Goal: Information Seeking & Learning: Compare options

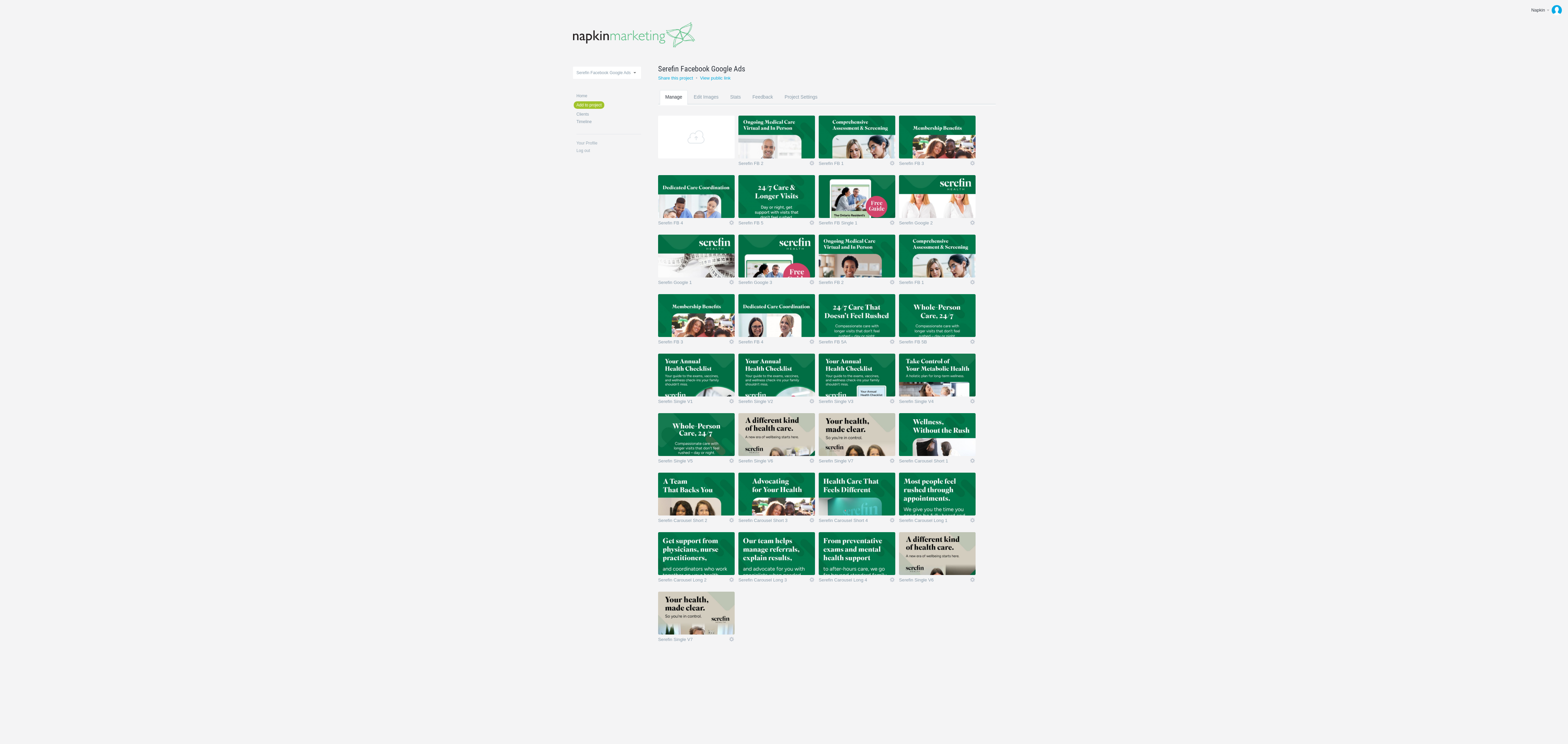
click at [777, 434] on img at bounding box center [777, 434] width 77 height 43
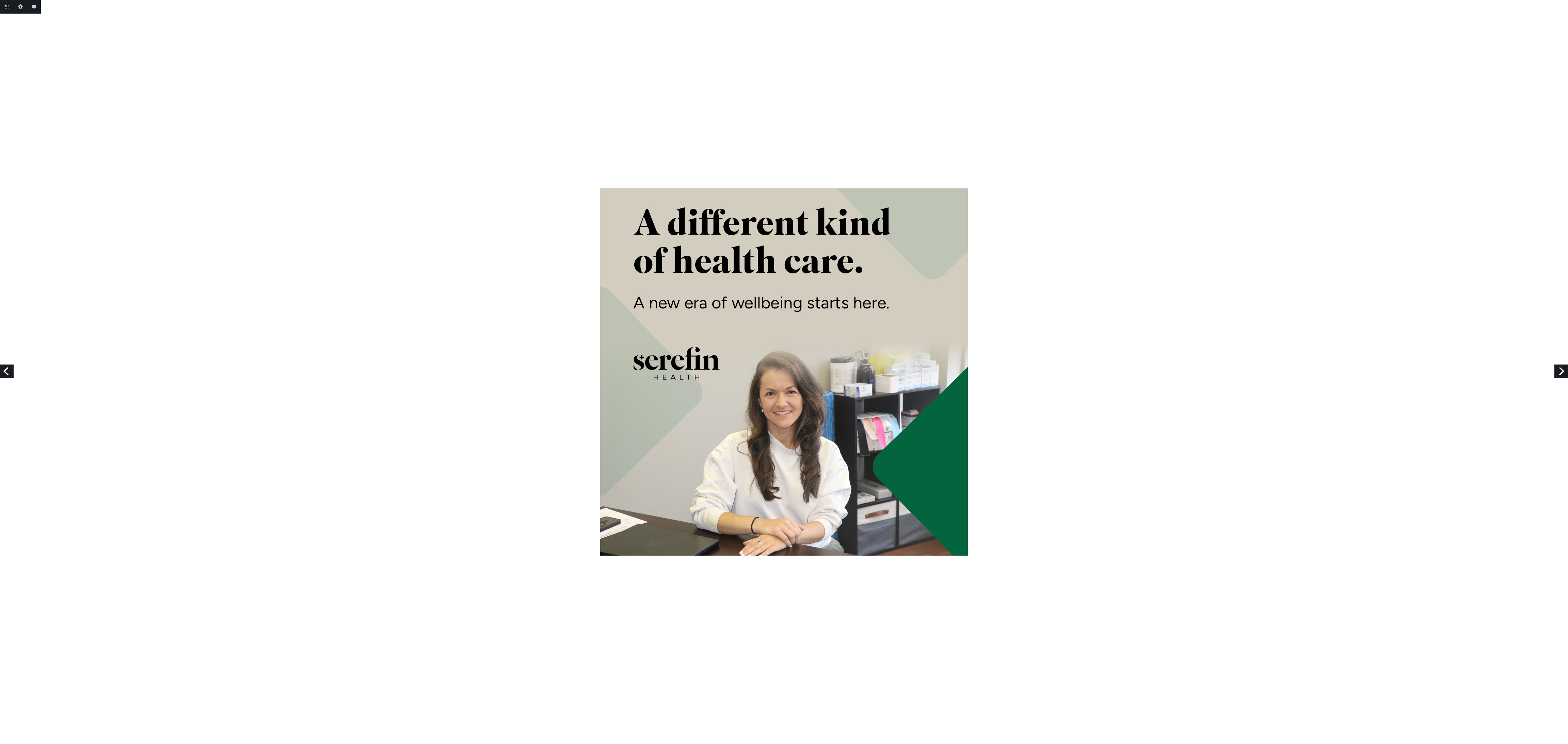
click at [1564, 361] on div at bounding box center [784, 372] width 1568 height 367
click at [1564, 368] on link "Next" at bounding box center [1561, 371] width 13 height 13
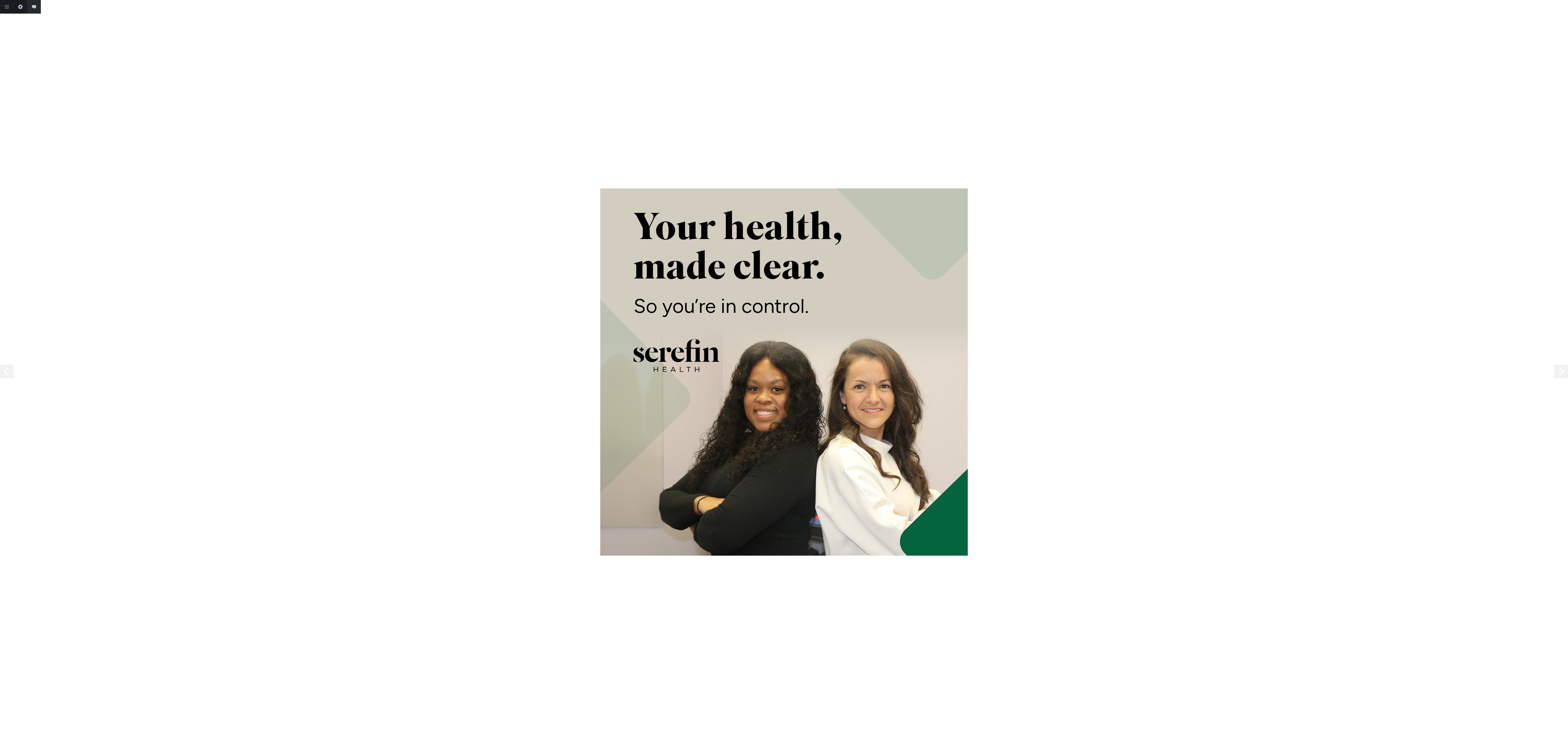
click at [1564, 368] on link "Next" at bounding box center [1561, 371] width 13 height 13
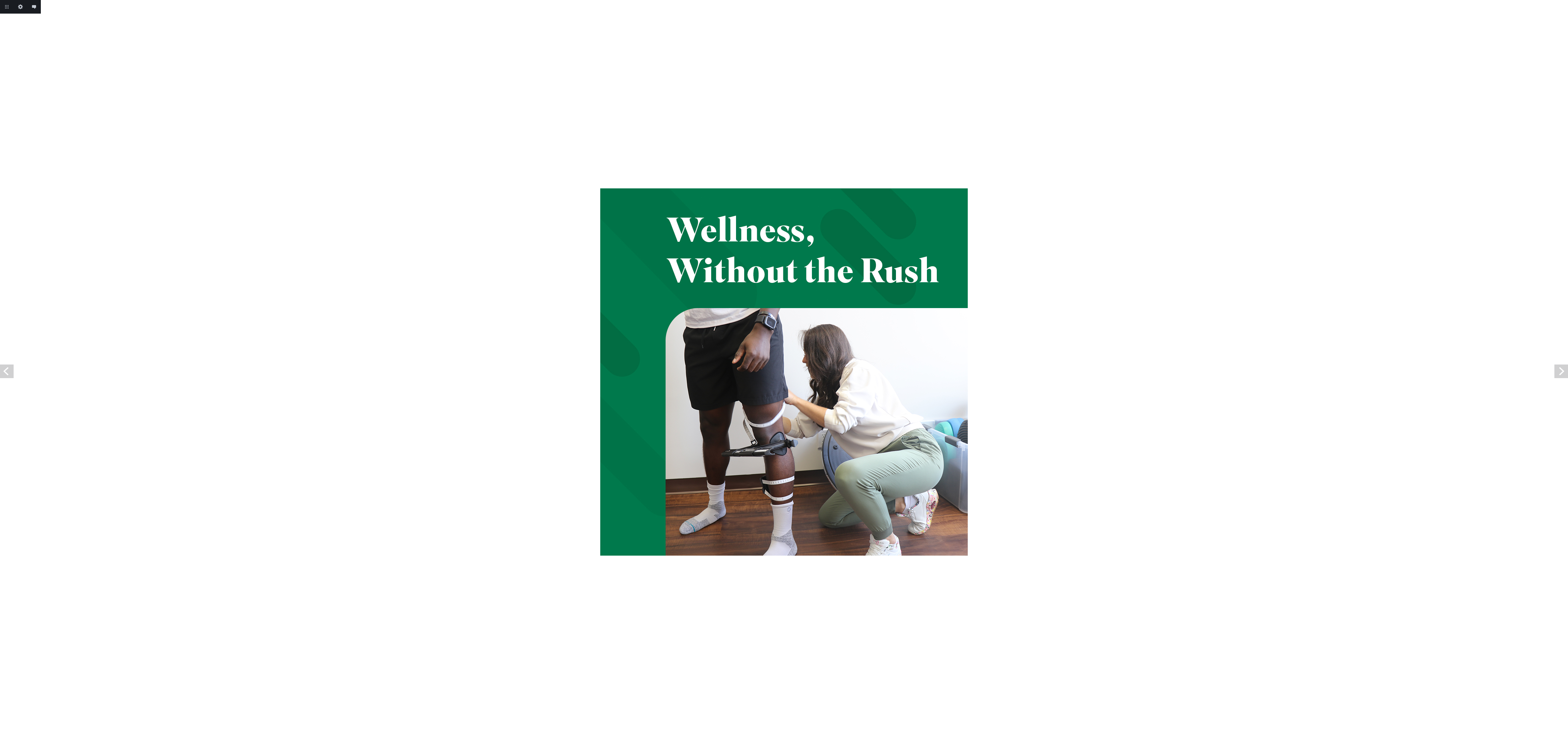
click at [1564, 368] on link "Next" at bounding box center [1561, 371] width 13 height 13
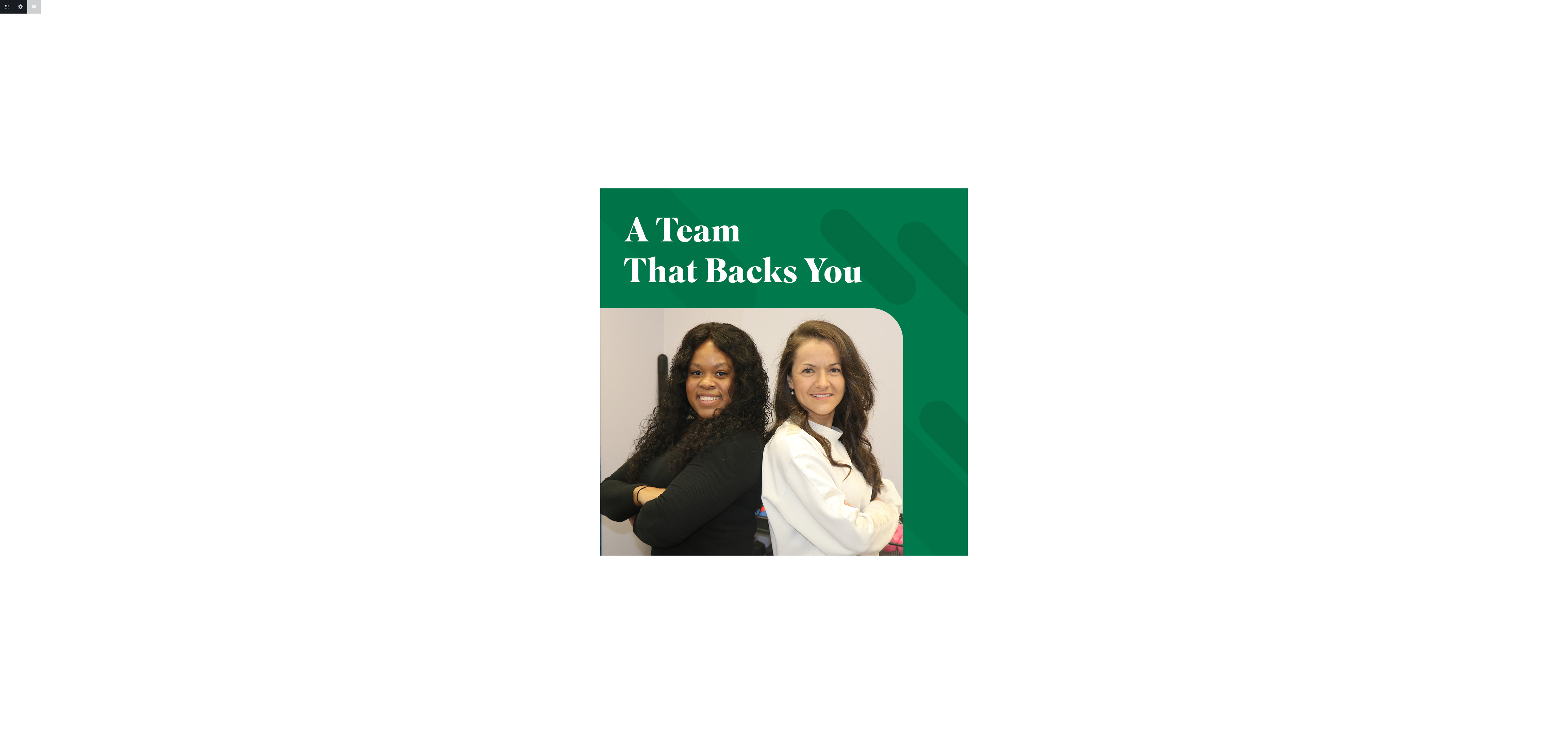
click at [1564, 368] on body "Add annotation Cancel Return to project Edit this image Add annotation" at bounding box center [784, 372] width 1568 height 744
click at [1564, 368] on link "Next" at bounding box center [1561, 371] width 13 height 13
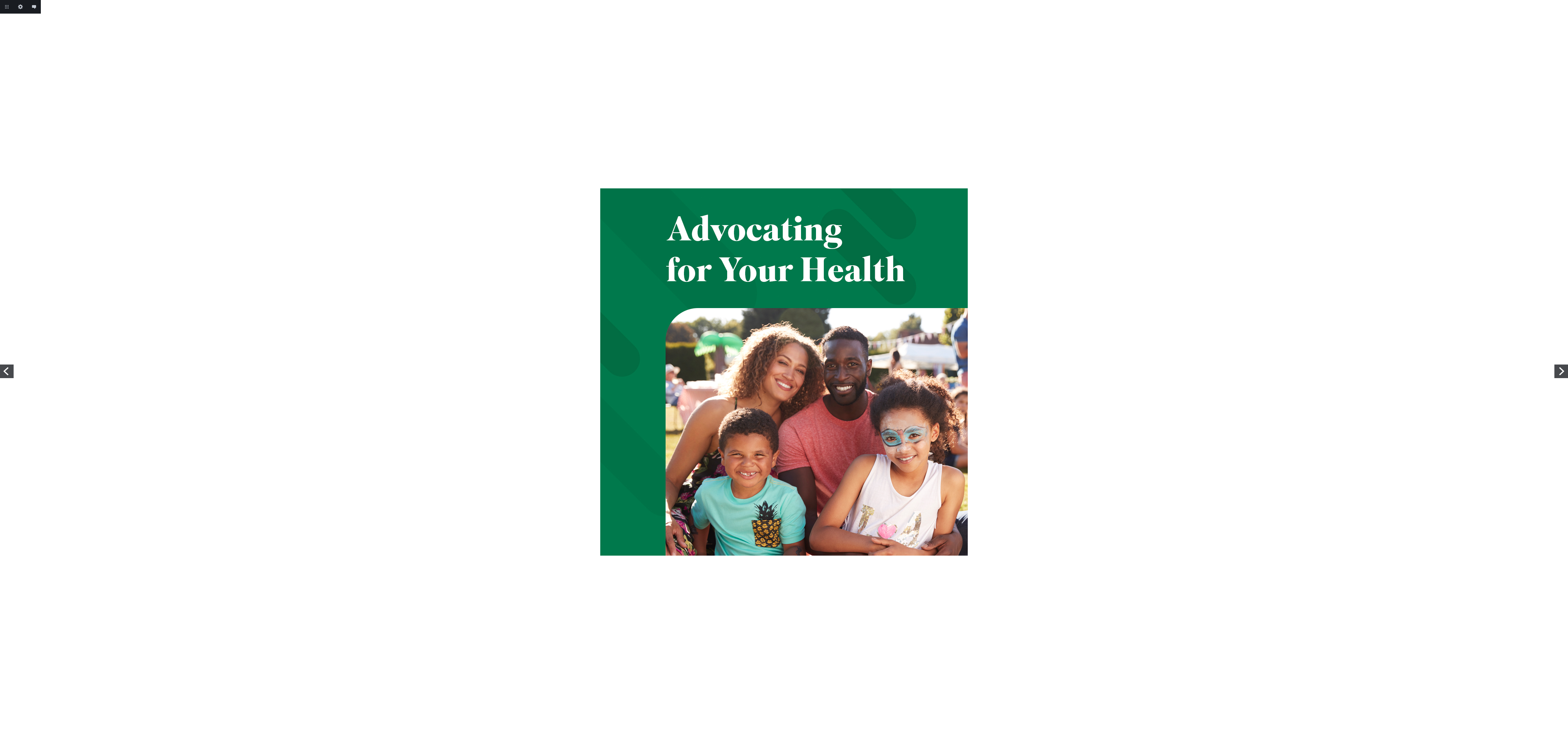
click at [1564, 368] on link "Next" at bounding box center [1561, 371] width 13 height 13
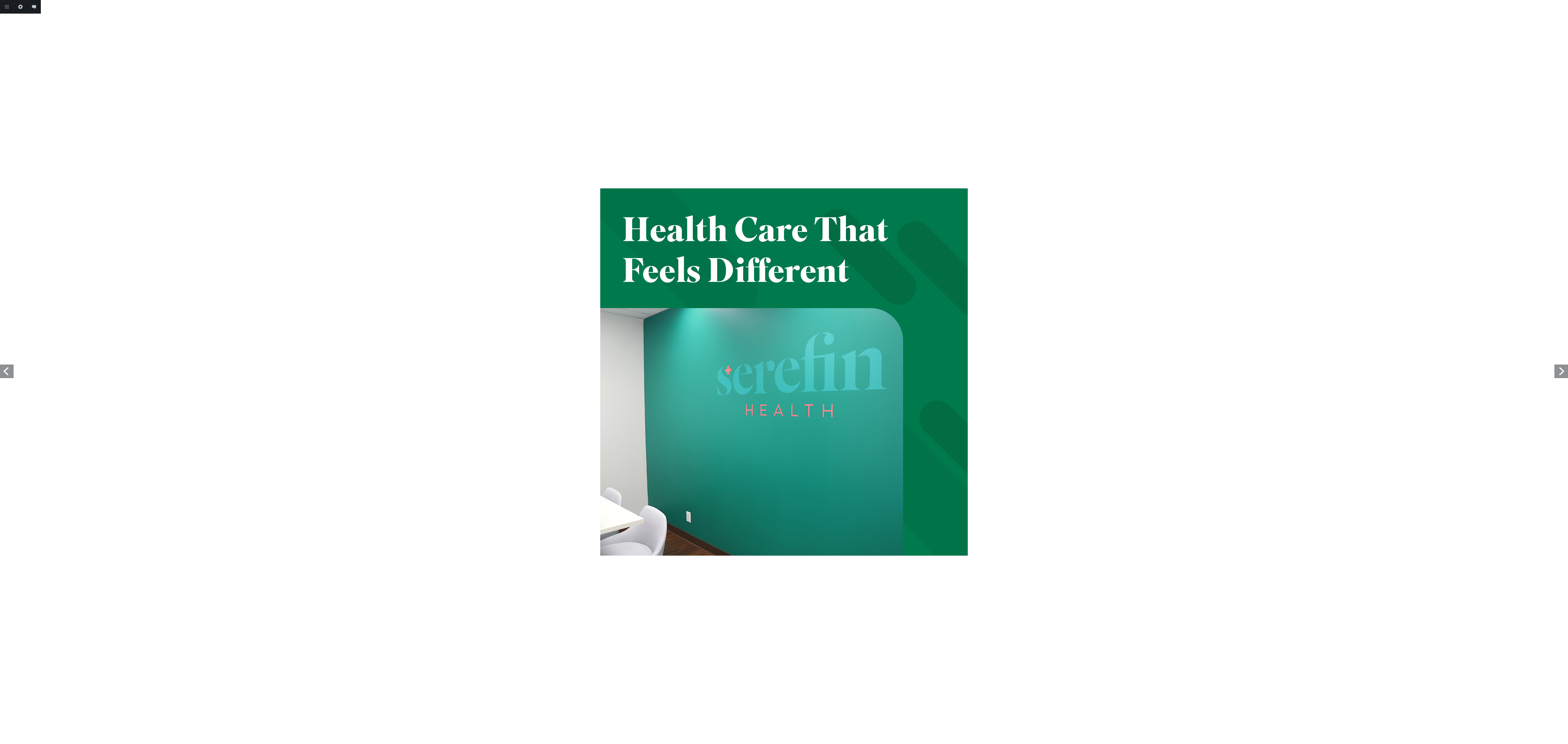
click at [1564, 368] on link "Next" at bounding box center [1561, 371] width 13 height 13
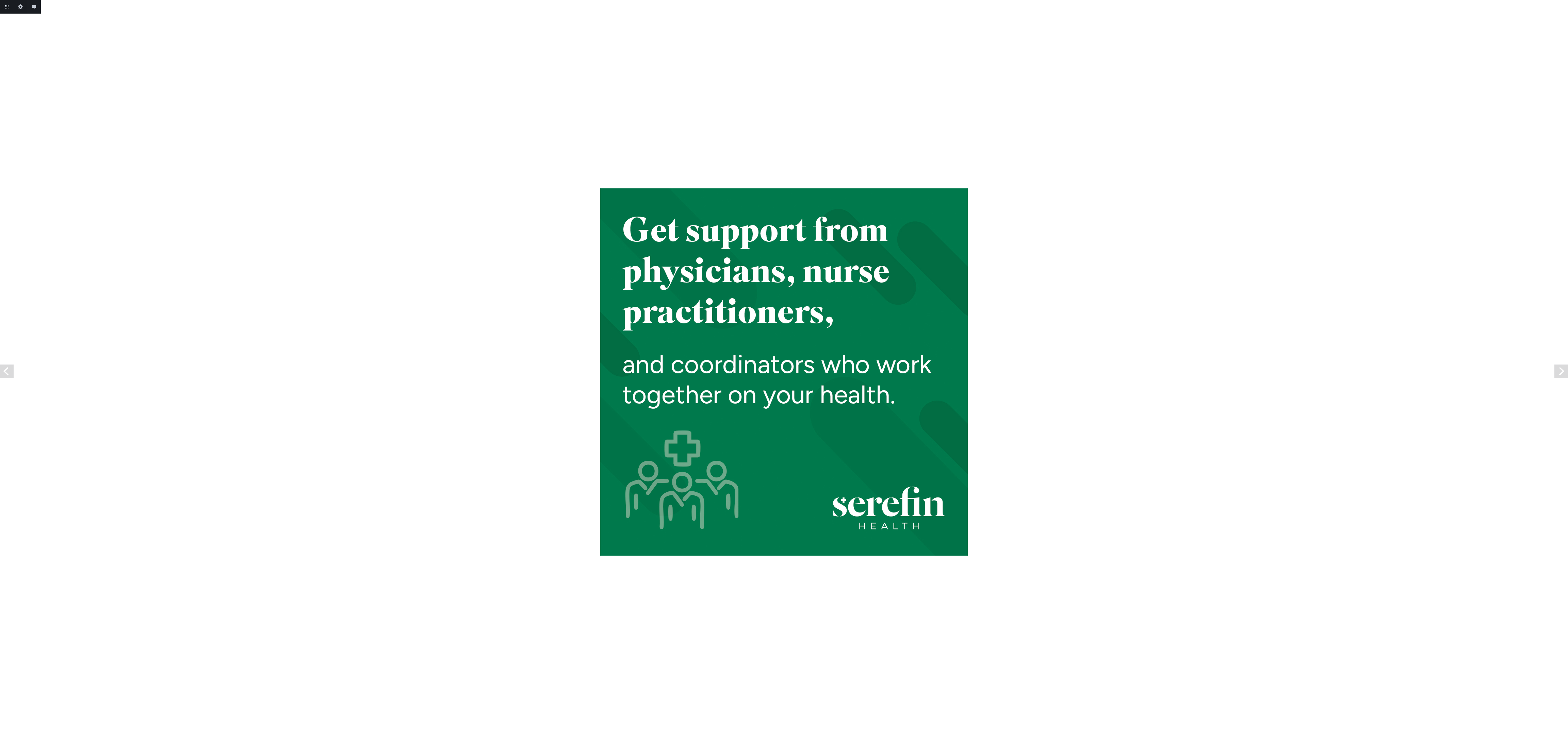
click at [1564, 368] on link "Next" at bounding box center [1561, 371] width 13 height 13
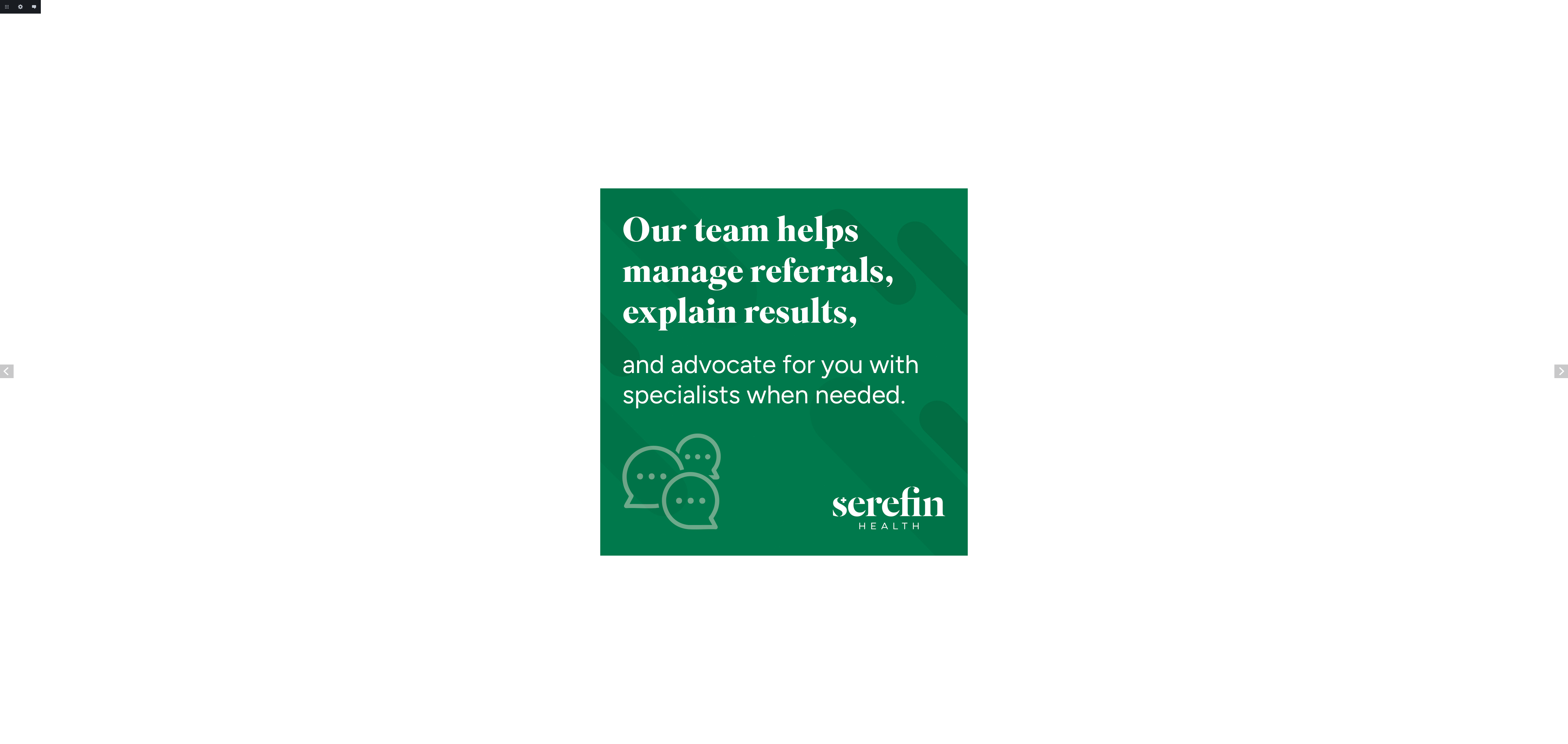
drag, startPoint x: 0, startPoint y: 0, endPoint x: 1564, endPoint y: 368, distance: 1606.7
click at [1564, 368] on link "Next" at bounding box center [1561, 371] width 13 height 13
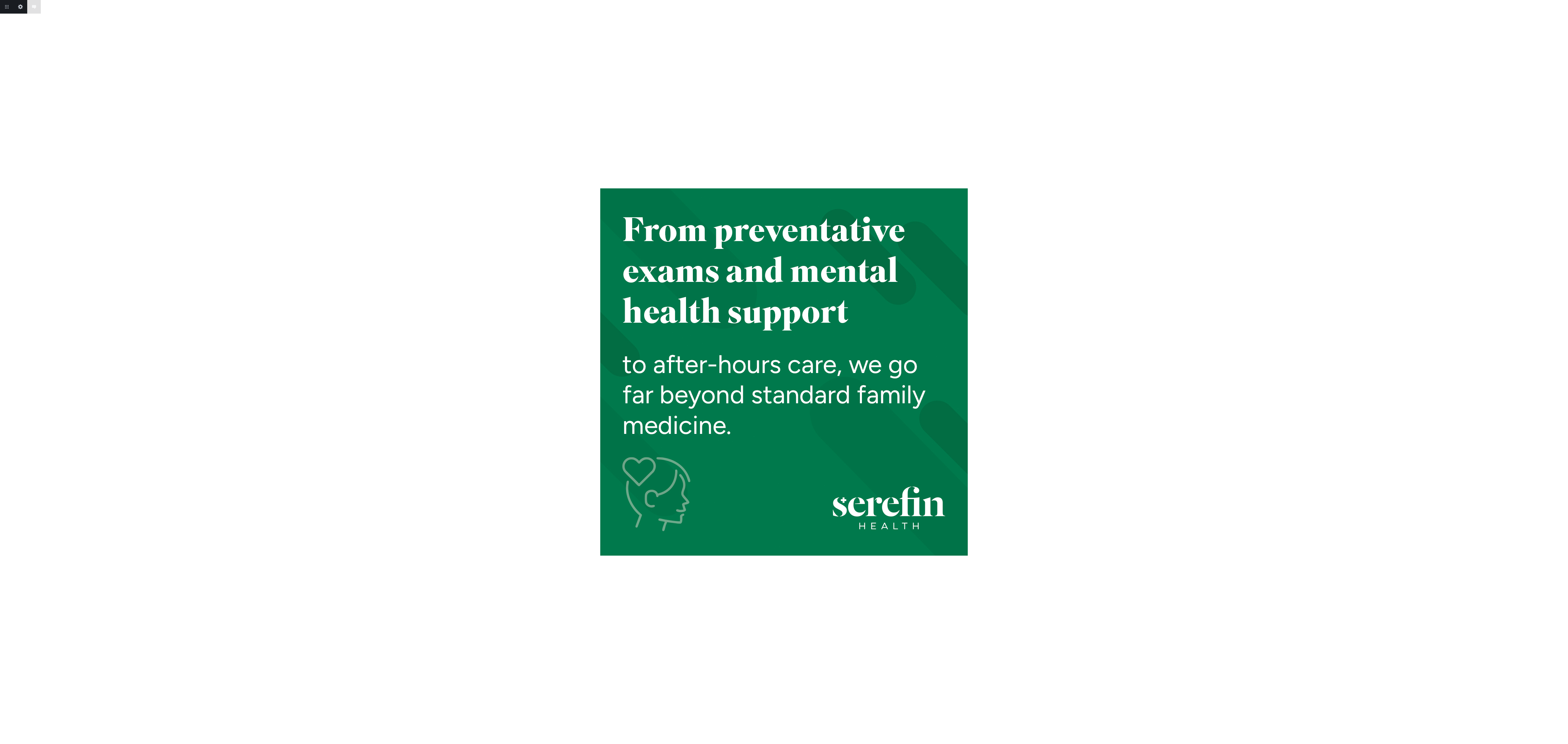
click at [1564, 368] on body "Add annotation Cancel Return to project Edit this image Add annotation" at bounding box center [784, 372] width 1568 height 744
click at [1564, 368] on link "Next" at bounding box center [1561, 371] width 13 height 13
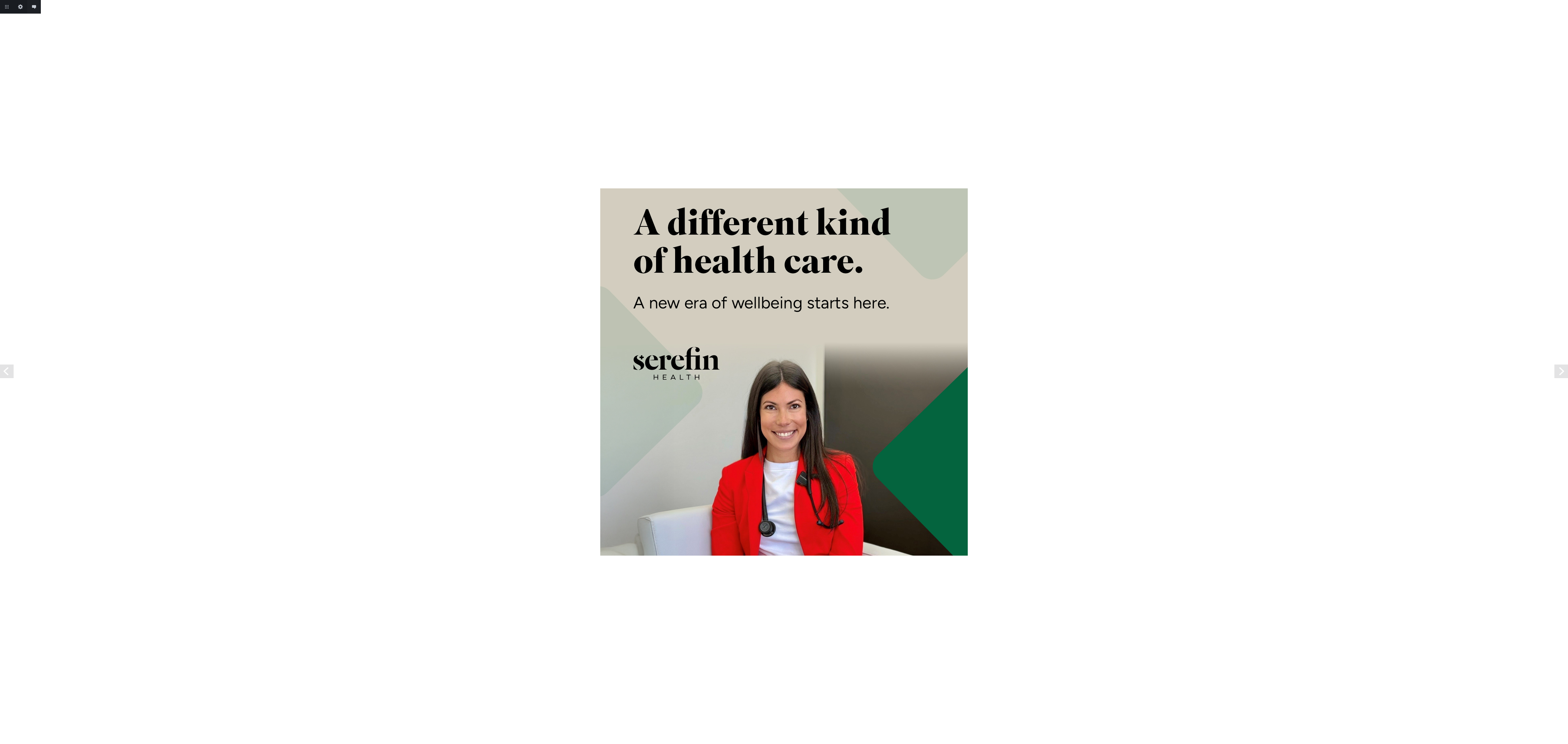
click at [1564, 368] on link "Next" at bounding box center [1561, 371] width 13 height 13
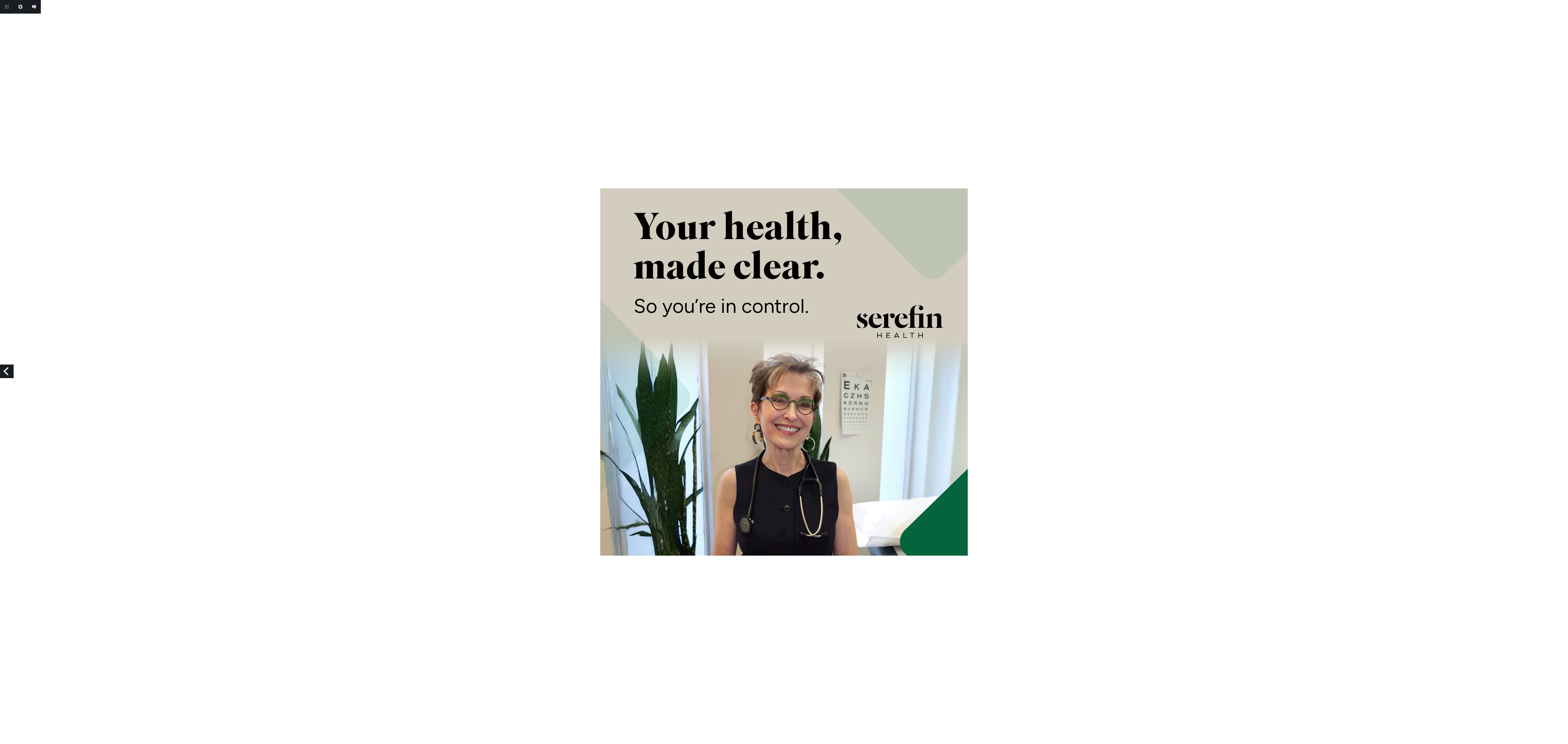
click at [1564, 368] on div at bounding box center [784, 372] width 1568 height 367
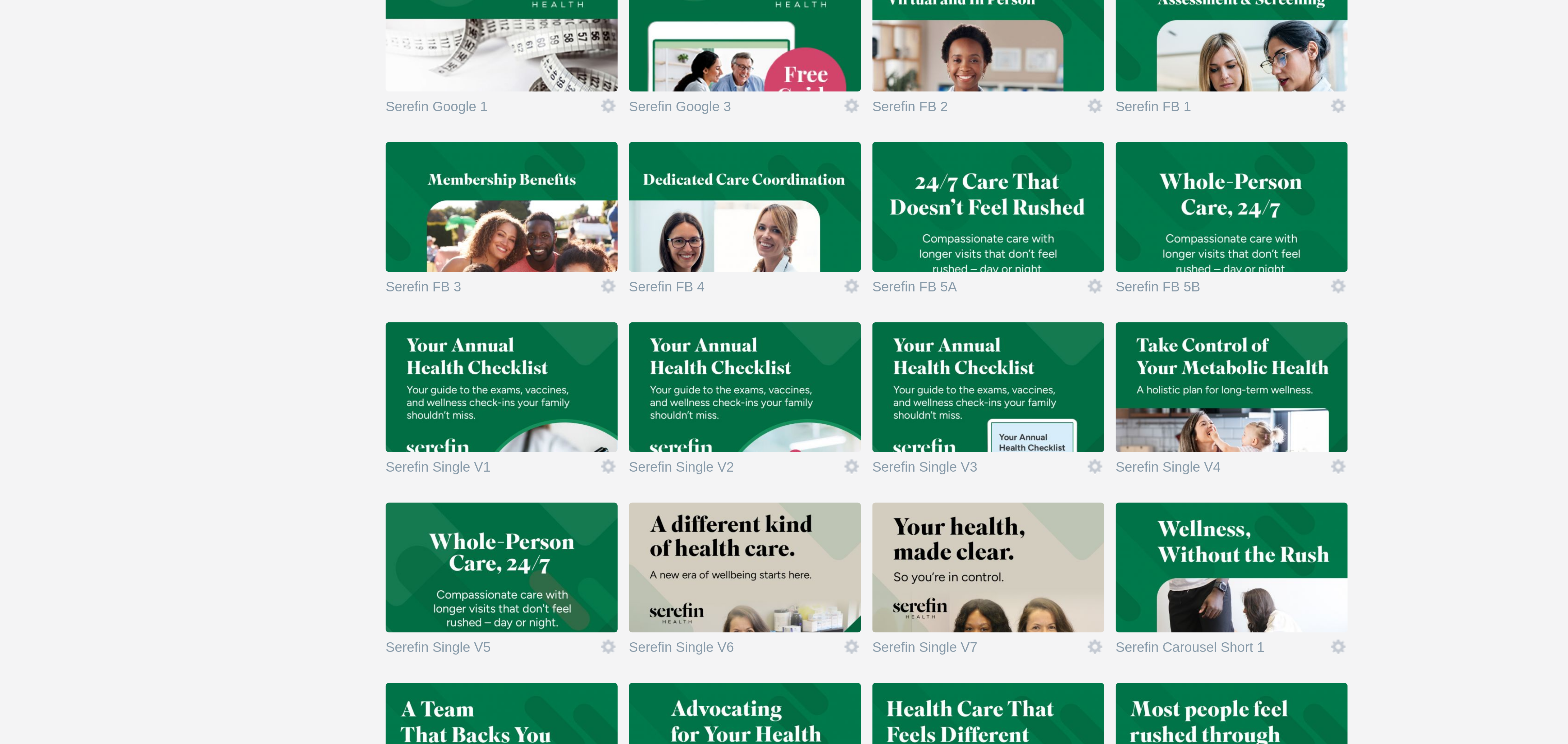
click at [850, 325] on img at bounding box center [857, 316] width 77 height 43
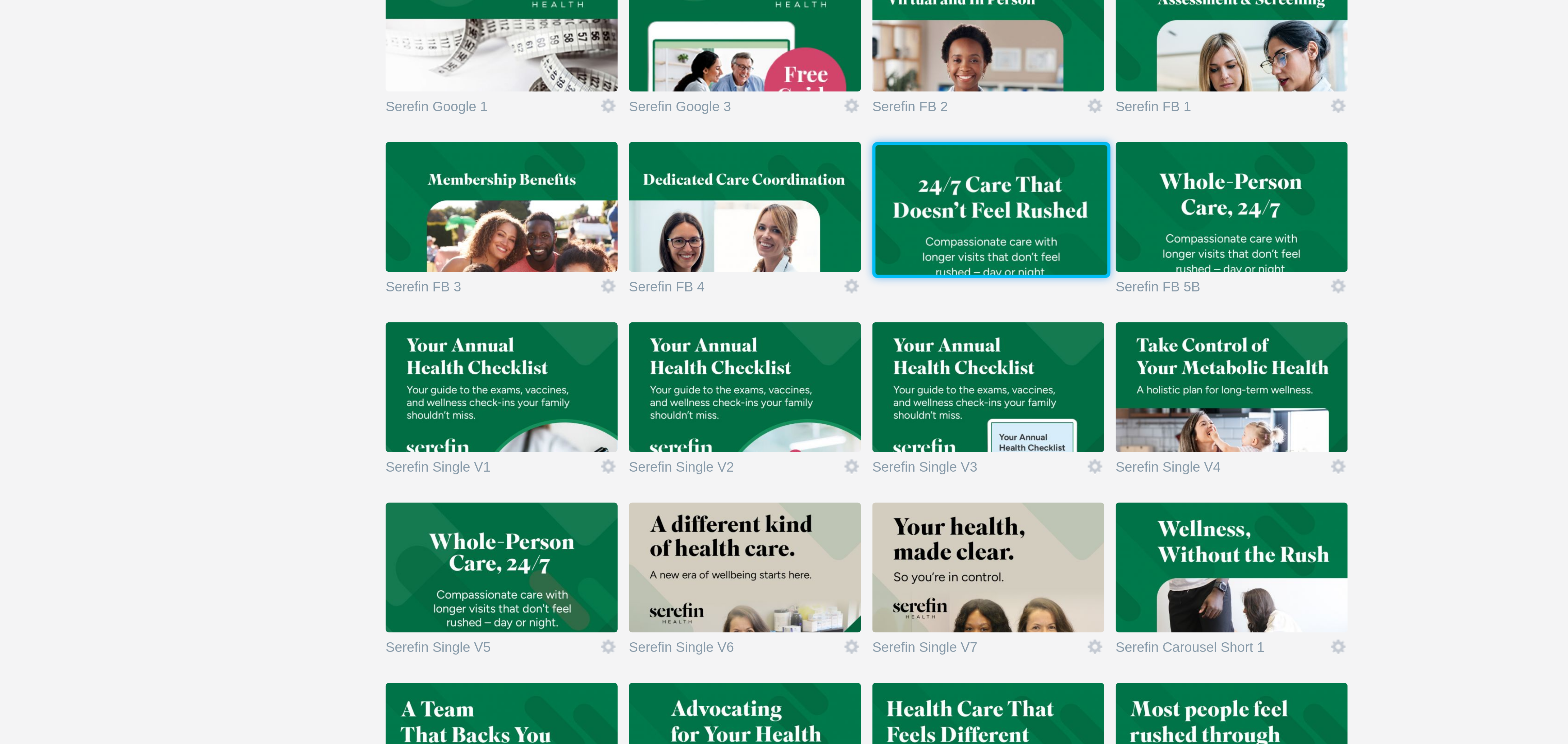
click at [850, 325] on img at bounding box center [858, 316] width 77 height 43
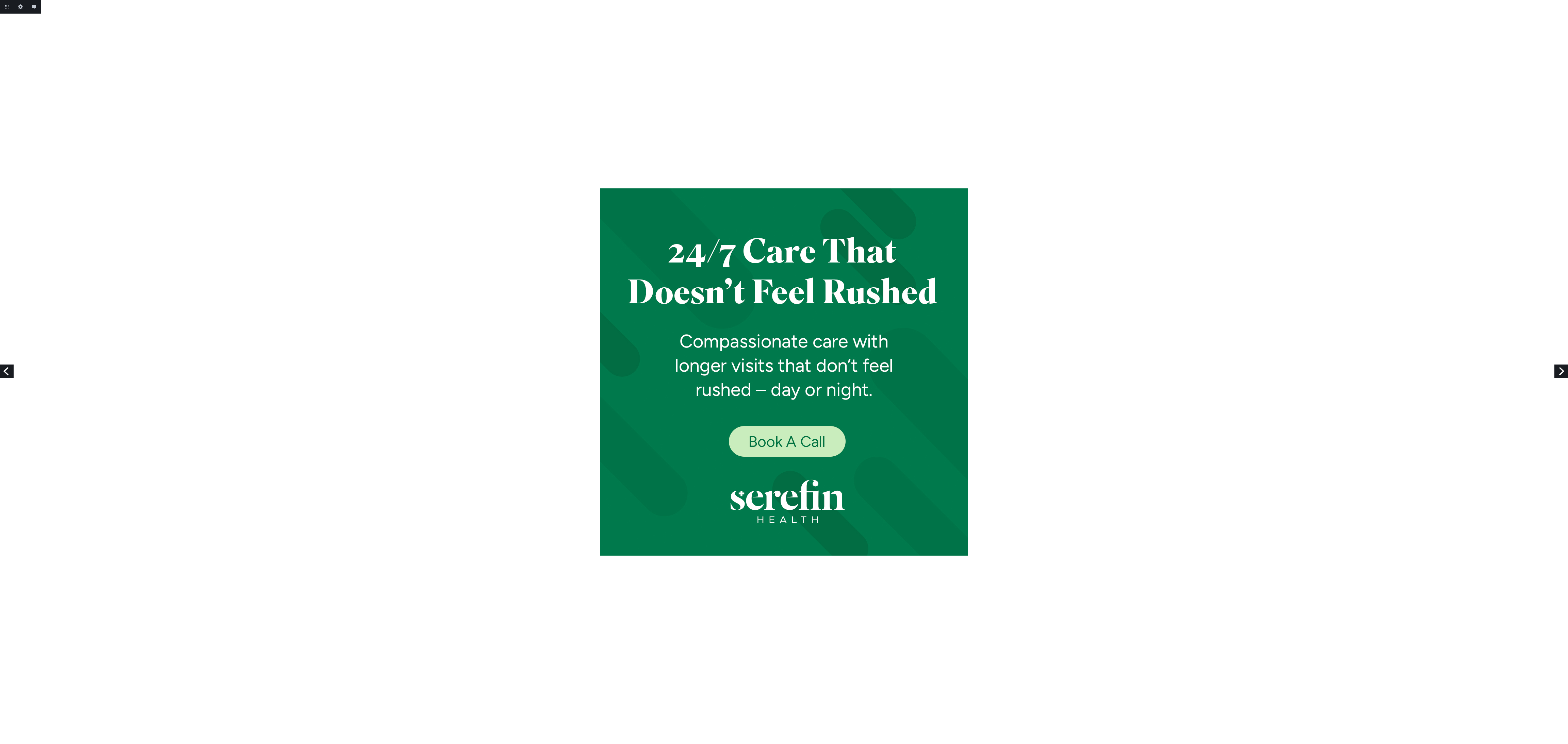
click at [1566, 374] on link "Next" at bounding box center [1561, 371] width 13 height 13
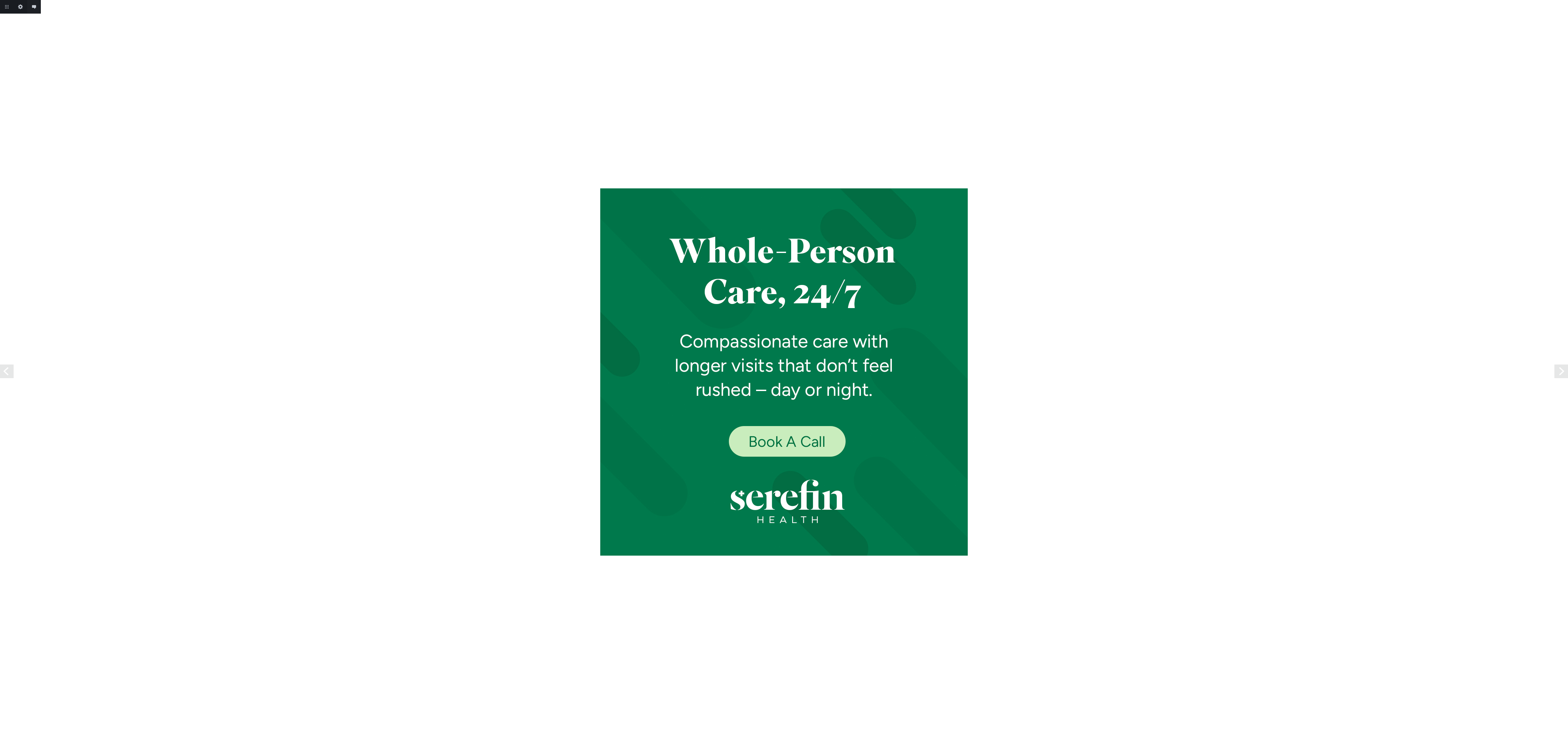
click at [1566, 374] on link "Next" at bounding box center [1561, 371] width 13 height 13
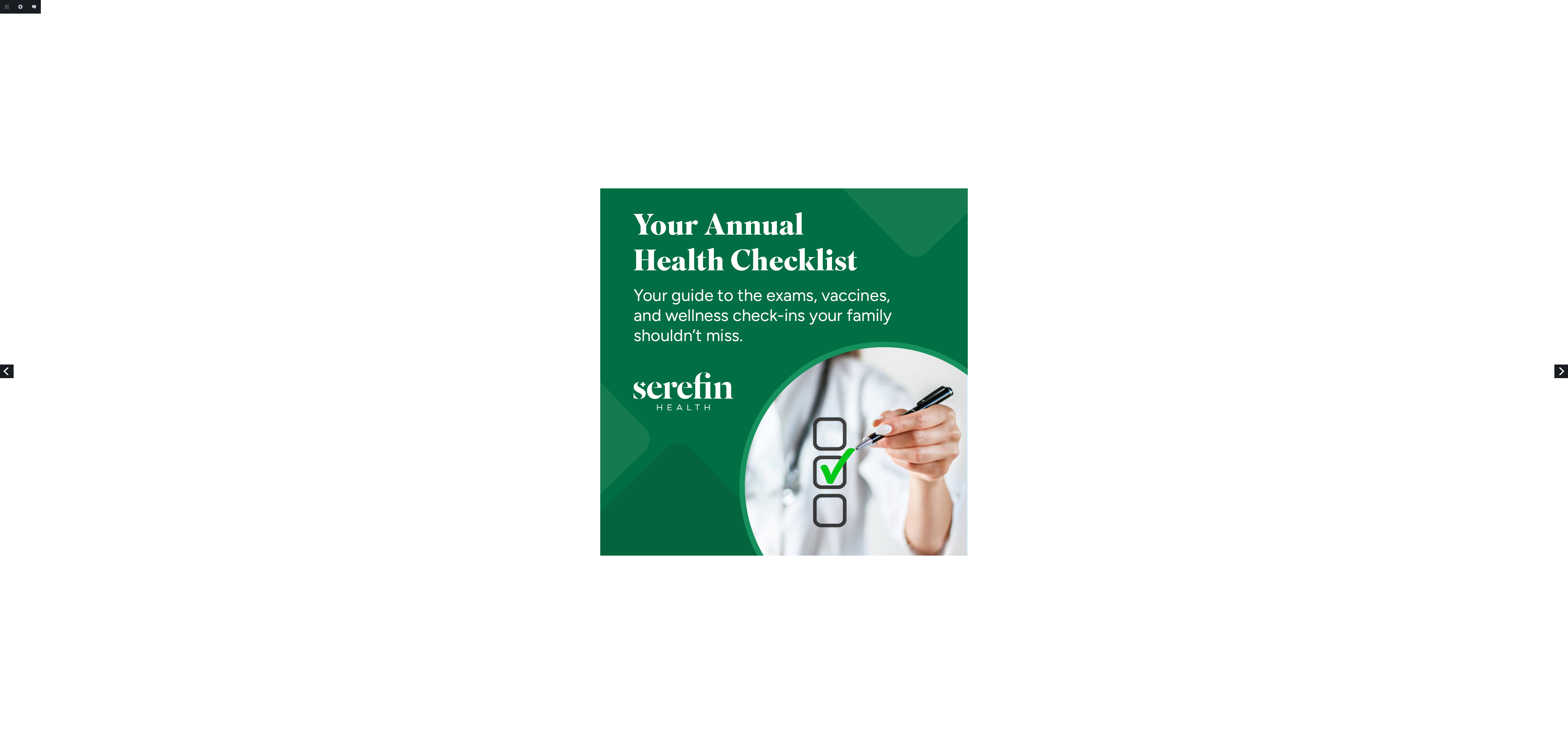
click at [1566, 374] on link "Next" at bounding box center [1561, 371] width 13 height 13
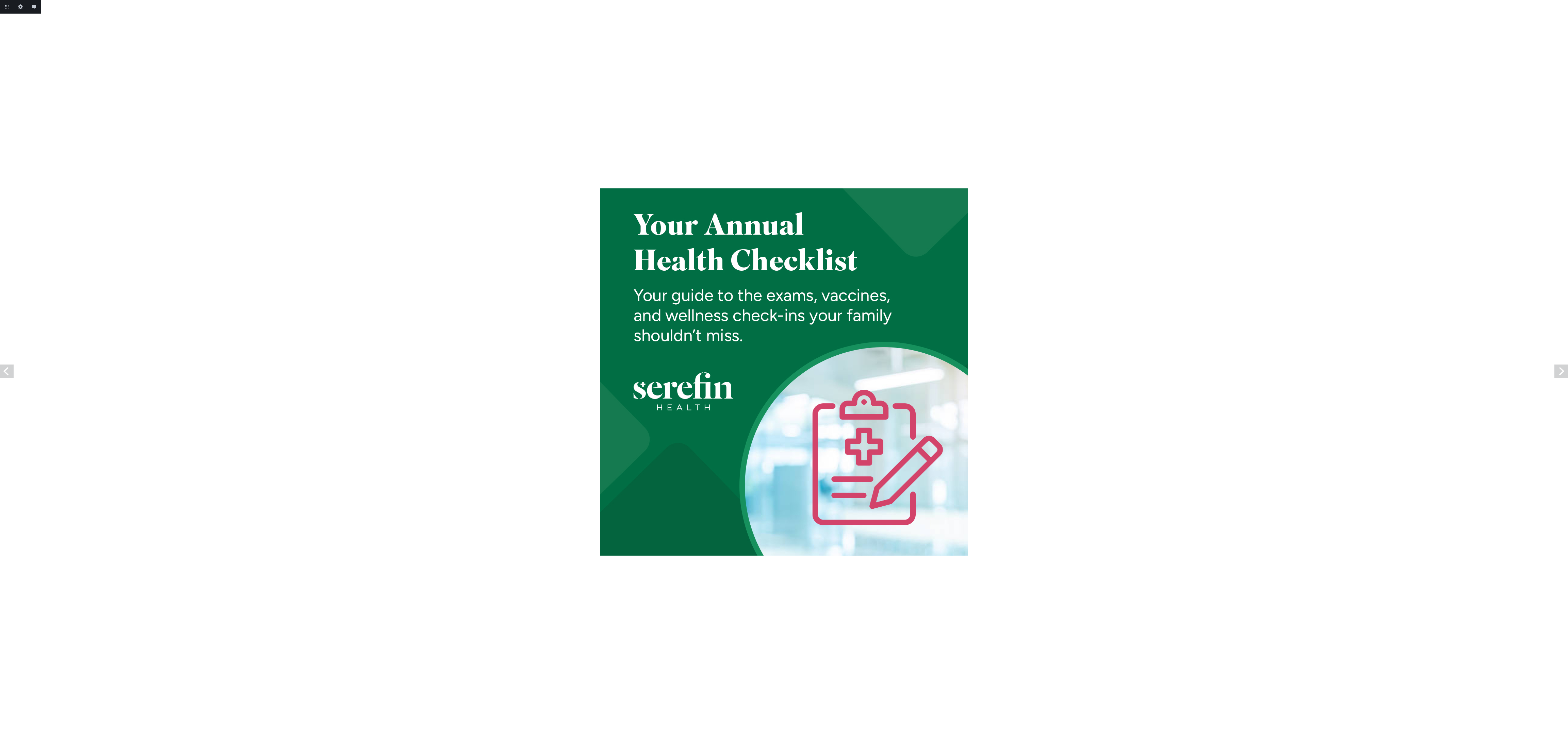
click at [1566, 374] on link "Next" at bounding box center [1561, 371] width 13 height 13
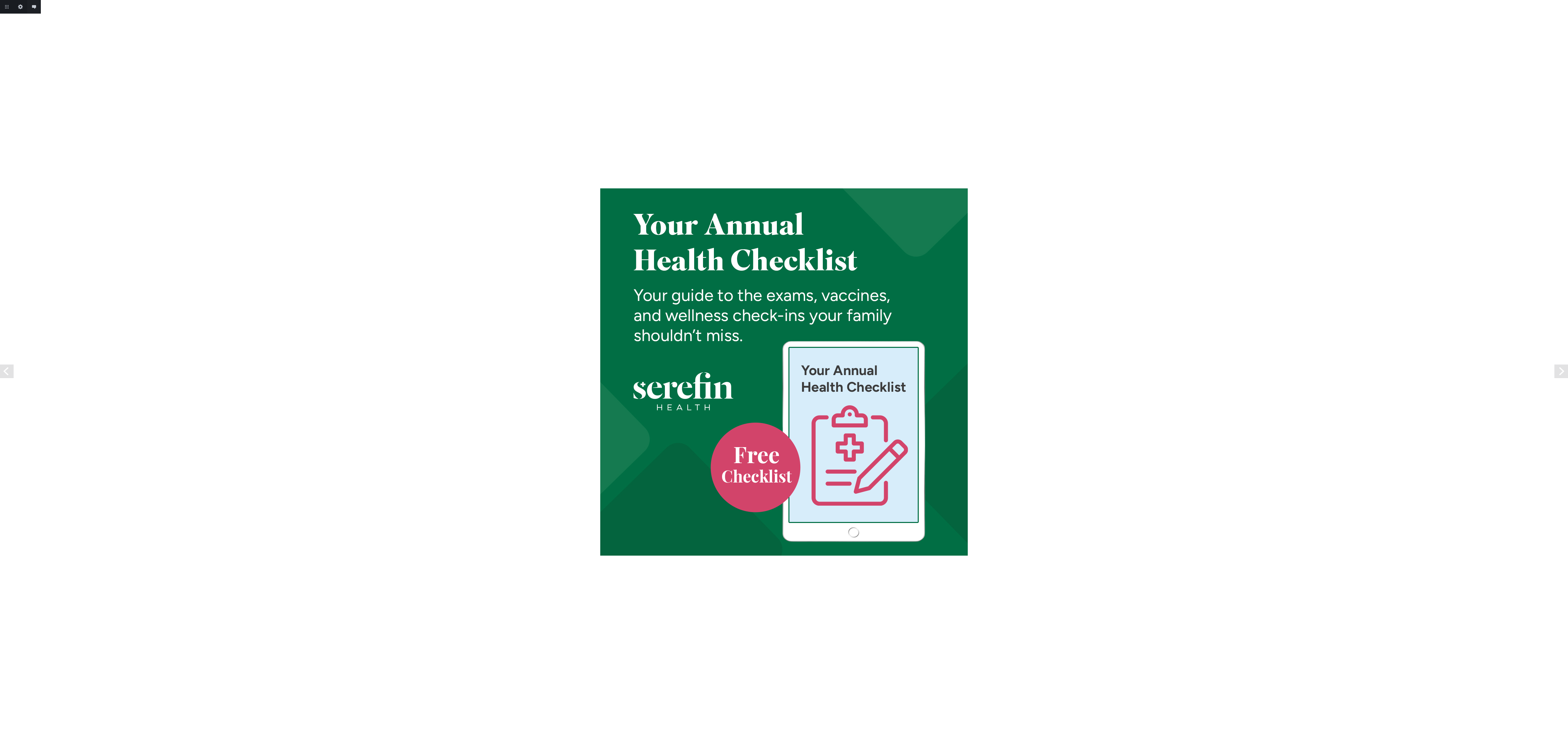
click at [1566, 374] on link "Next" at bounding box center [1561, 371] width 13 height 13
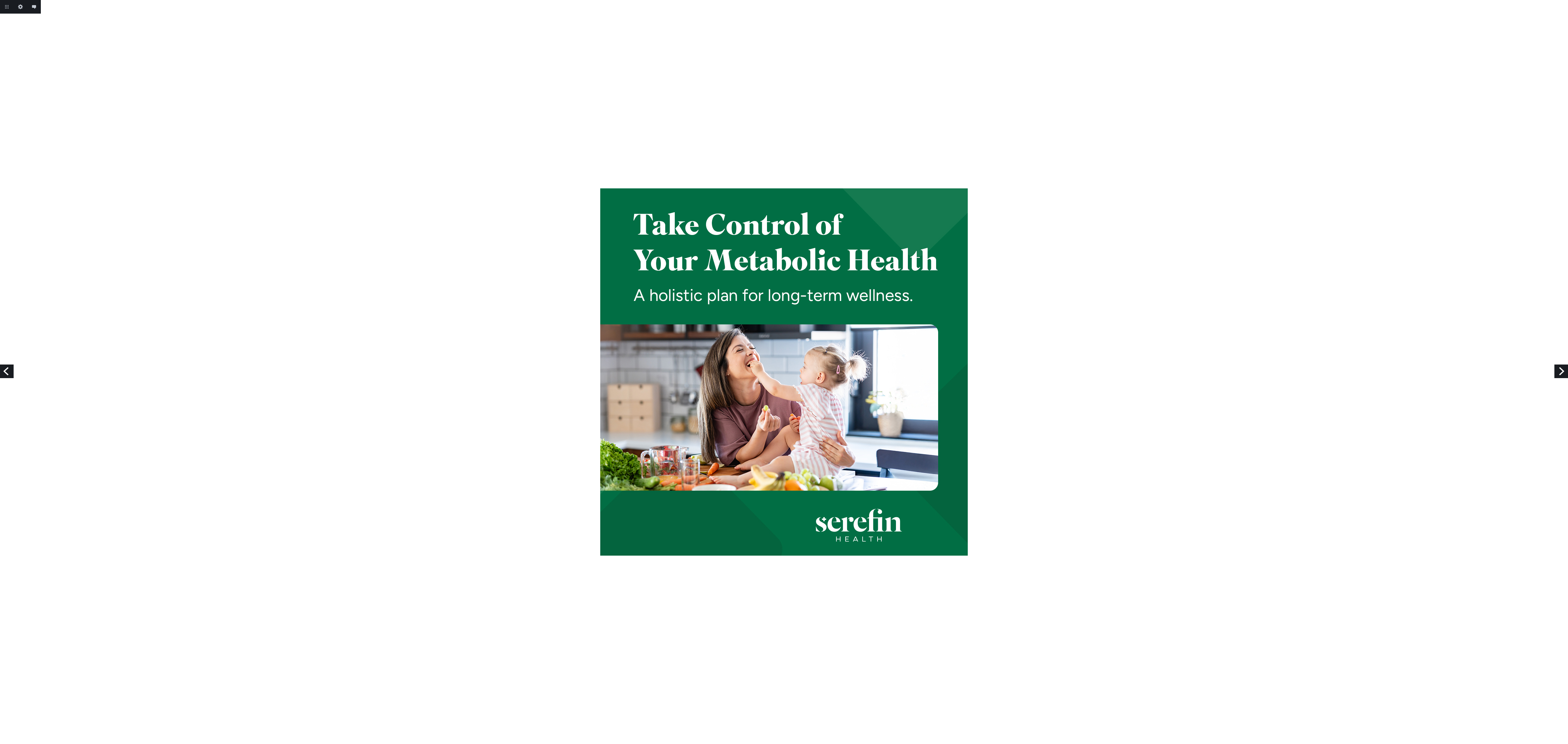
click at [1566, 374] on link "Next" at bounding box center [1561, 371] width 13 height 13
